Goal: Obtain resource: Download file/media

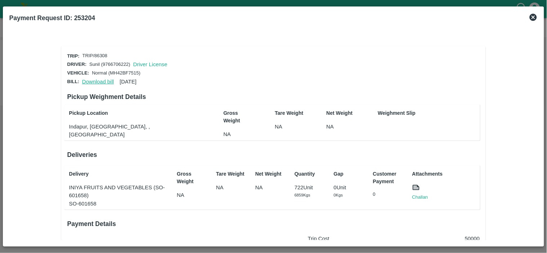
click at [94, 79] on link "Download bill" at bounding box center [98, 82] width 32 height 6
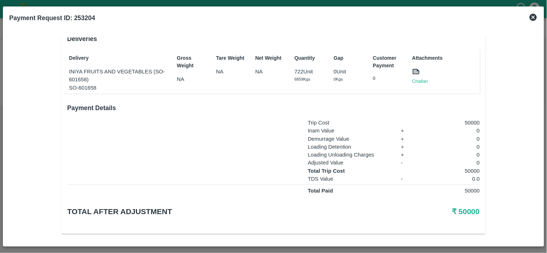
click at [416, 83] on div "Attachments Challan" at bounding box center [443, 72] width 68 height 40
click at [416, 81] on link "Challan" at bounding box center [420, 81] width 16 height 7
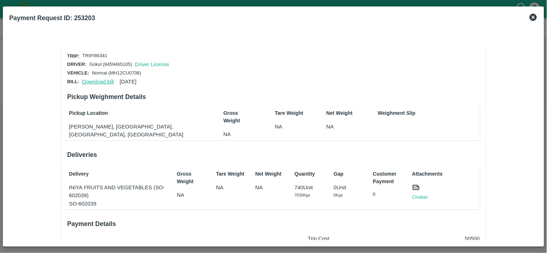
click at [94, 82] on link "Download bill" at bounding box center [98, 82] width 32 height 6
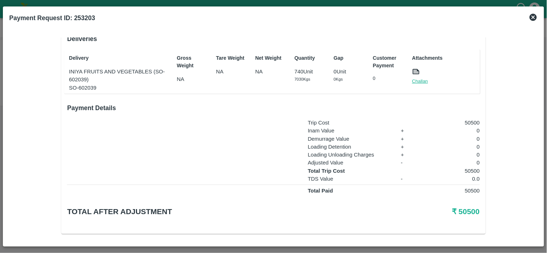
click at [413, 79] on link "Challan" at bounding box center [420, 81] width 16 height 7
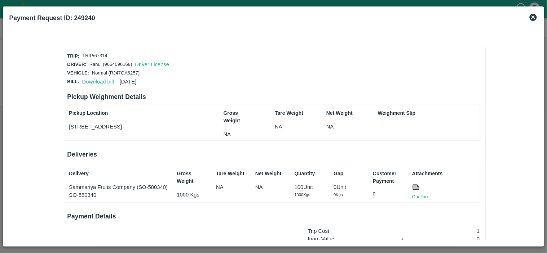
click at [97, 79] on link "Download bill" at bounding box center [98, 82] width 32 height 6
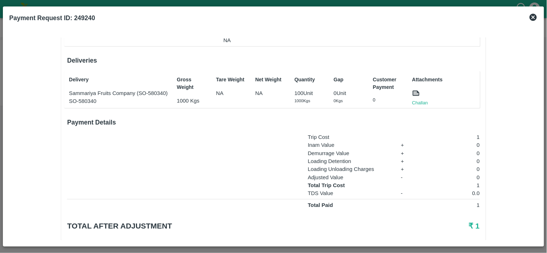
scroll to position [109, 0]
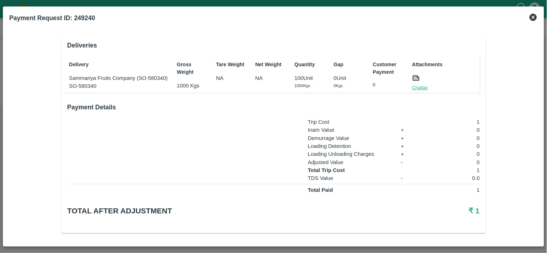
click at [415, 87] on link "Challan" at bounding box center [420, 87] width 16 height 7
click at [534, 18] on icon at bounding box center [532, 17] width 7 height 7
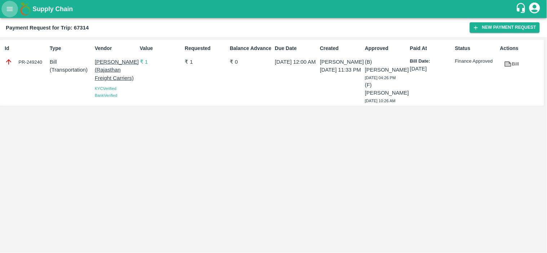
click at [5, 10] on button "open drawer" at bounding box center [9, 9] width 17 height 17
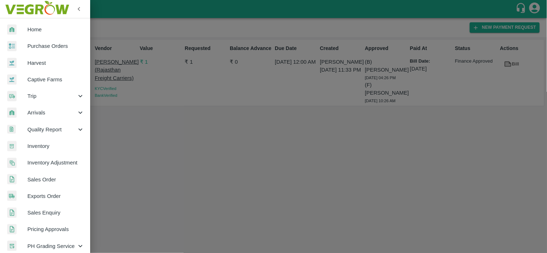
click at [41, 96] on span "Trip" at bounding box center [51, 96] width 49 height 8
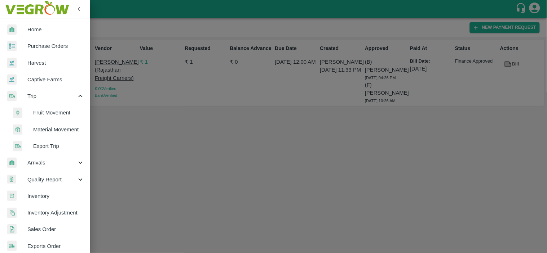
click at [37, 112] on span "Fruit Movement" at bounding box center [58, 113] width 51 height 8
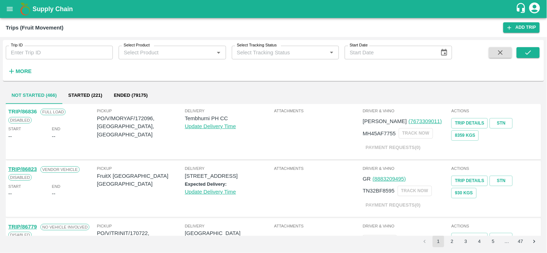
click at [37, 53] on input "Trip ID" at bounding box center [59, 53] width 107 height 14
paste input "86358"
click at [12, 8] on icon "open drawer" at bounding box center [10, 9] width 8 height 8
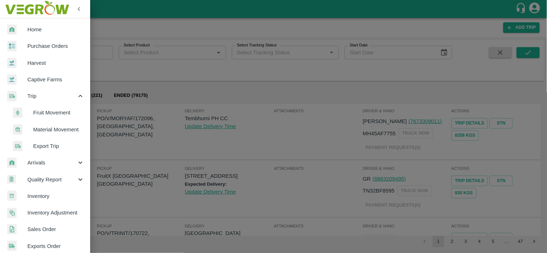
click at [45, 128] on span "Material Movement" at bounding box center [58, 130] width 51 height 8
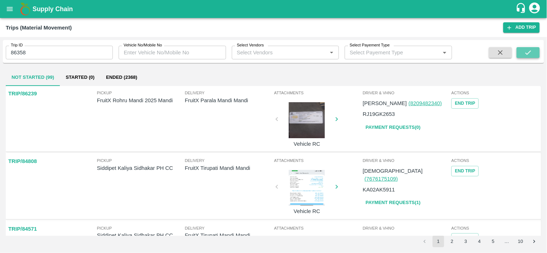
click at [527, 50] on icon "submit" at bounding box center [528, 53] width 8 height 8
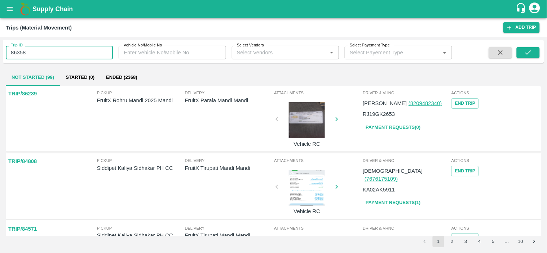
click at [45, 55] on input "86358" at bounding box center [59, 53] width 107 height 14
type input "86358"
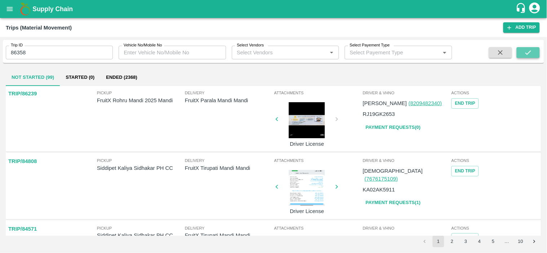
click at [523, 52] on button "submit" at bounding box center [527, 52] width 23 height 11
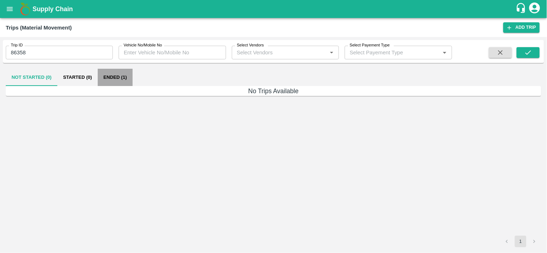
click at [114, 76] on button "Ended (1)" at bounding box center [115, 77] width 35 height 17
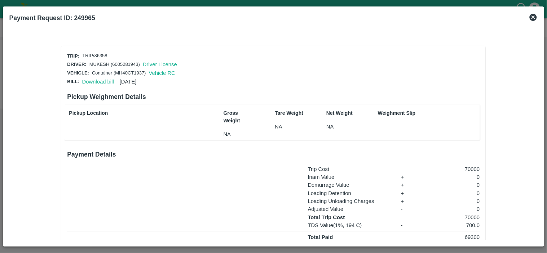
click at [93, 79] on link "Download bill" at bounding box center [98, 82] width 32 height 6
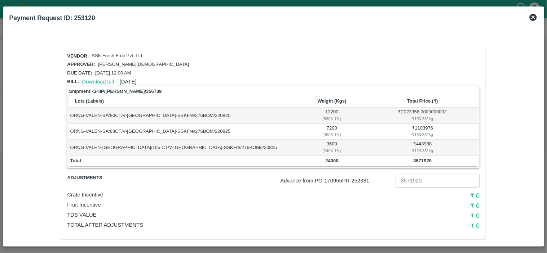
scroll to position [6, 0]
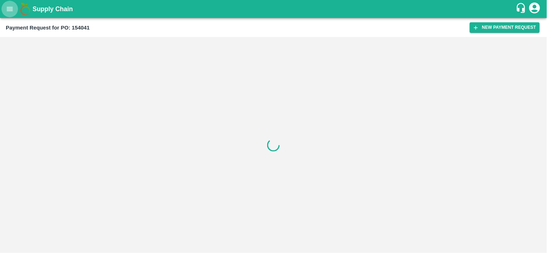
click at [6, 13] on button "open drawer" at bounding box center [9, 9] width 17 height 17
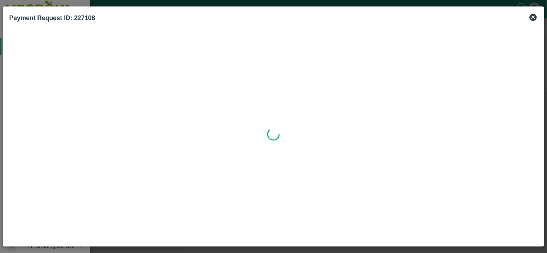
click at [34, 48] on div at bounding box center [273, 135] width 528 height 212
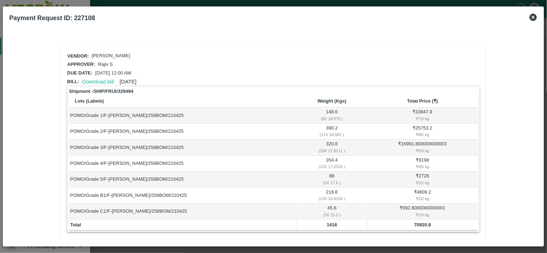
click at [532, 18] on icon at bounding box center [533, 17] width 9 height 9
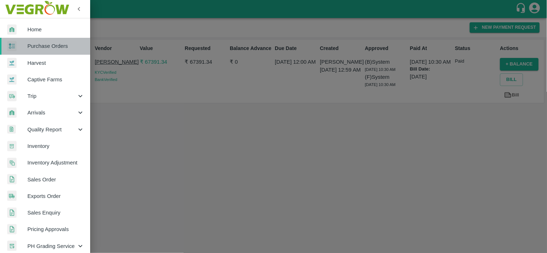
click at [65, 48] on span "Purchase Orders" at bounding box center [55, 46] width 57 height 8
